Goal: Check status: Check status

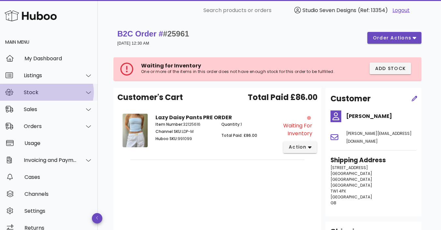
click at [39, 93] on div "Stock" at bounding box center [50, 92] width 53 height 6
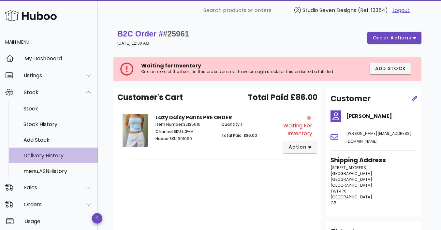
click at [44, 154] on div "Delivery History" at bounding box center [57, 156] width 69 height 6
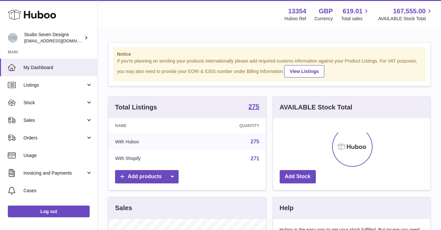
scroll to position [102, 157]
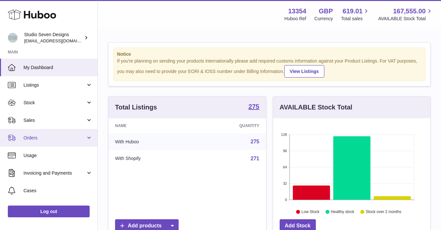
click at [38, 139] on span "Orders" at bounding box center [54, 138] width 62 height 6
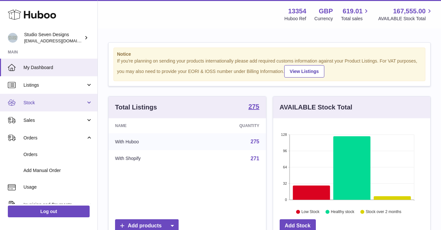
click at [36, 101] on span "Stock" at bounding box center [54, 103] width 62 height 6
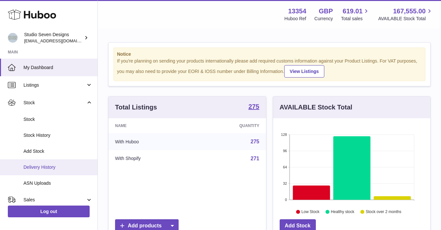
click at [42, 165] on span "Delivery History" at bounding box center [57, 167] width 69 height 6
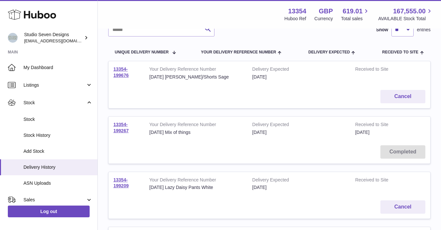
scroll to position [54, 0]
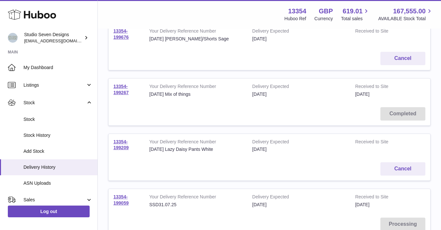
scroll to position [96, 0]
